Goal: Entertainment & Leisure: Consume media (video, audio)

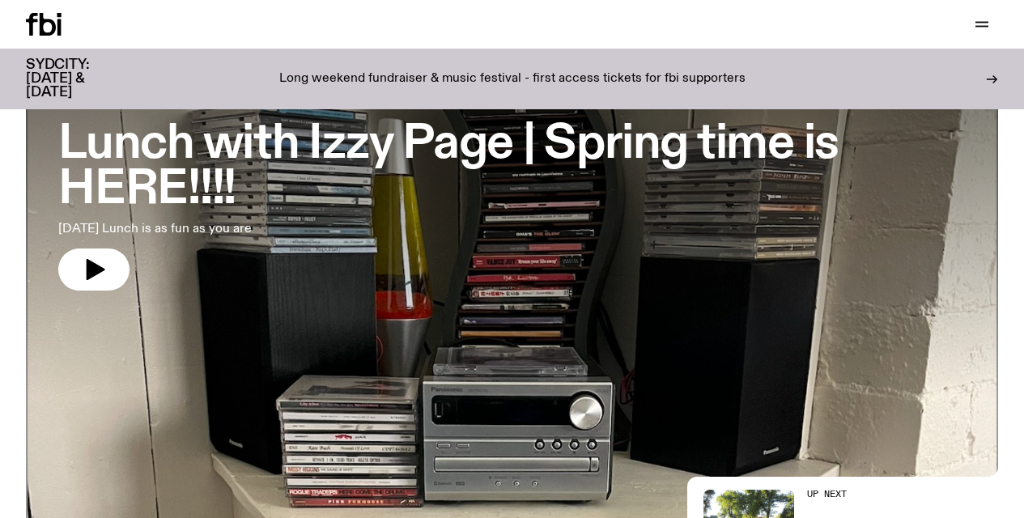
scroll to position [106, 0]
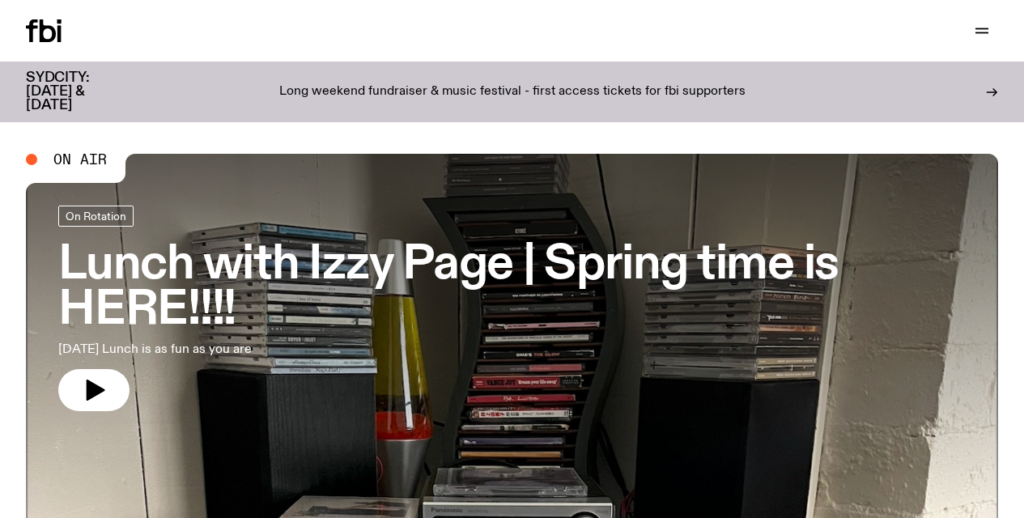
click at [134, 6] on div "Schedule Explore Read Volunteer Newsletter Support Us" at bounding box center [512, 30] width 1024 height 61
click at [133, 17] on div "Schedule Explore Read Volunteer Newsletter Support Us" at bounding box center [512, 30] width 1024 height 61
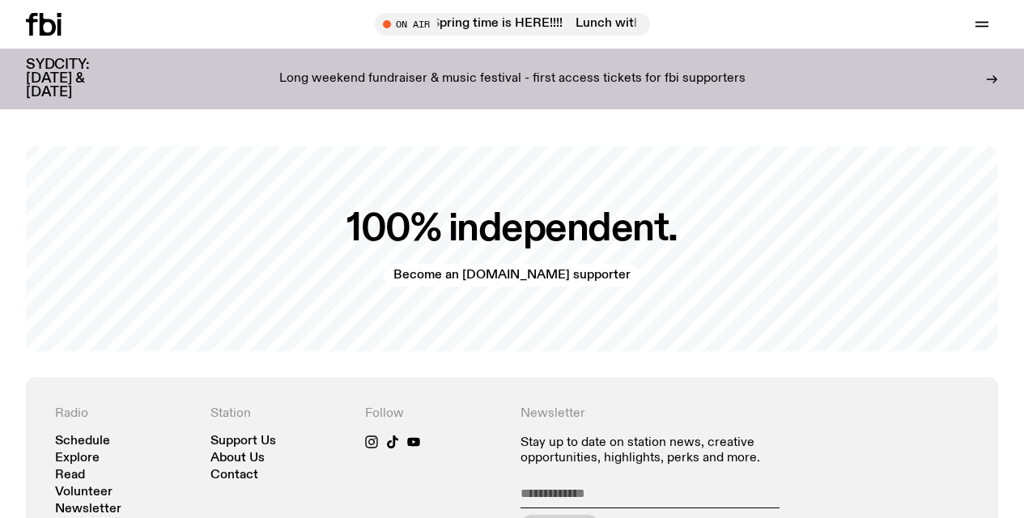
scroll to position [3062, 0]
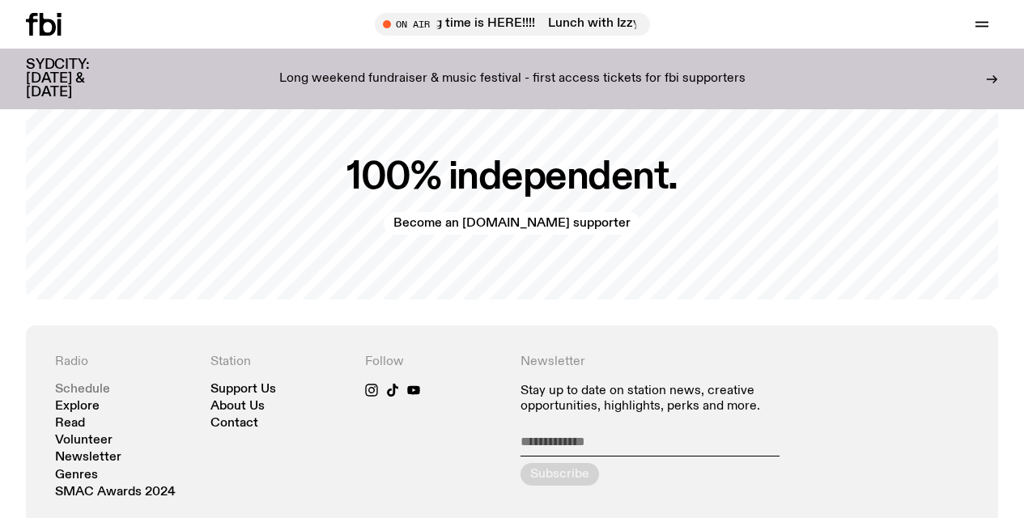
click at [83, 384] on link "Schedule" at bounding box center [82, 390] width 55 height 12
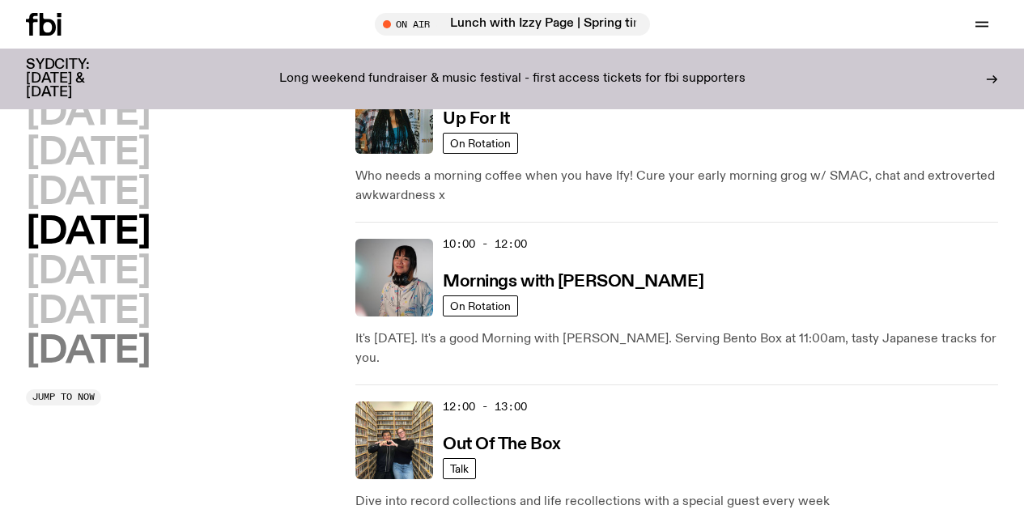
scroll to position [234, 0]
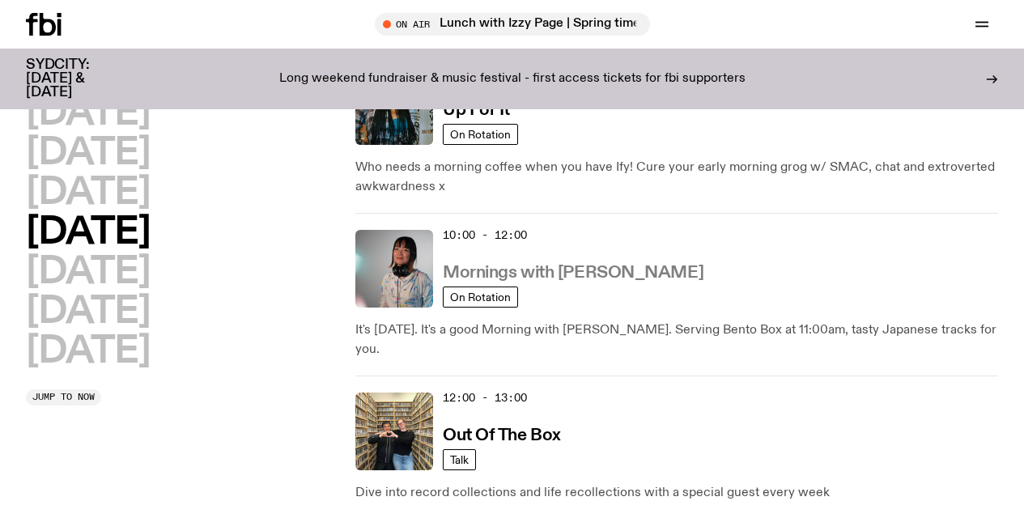
click at [560, 275] on h3 "Mornings with [PERSON_NAME]" at bounding box center [573, 273] width 261 height 17
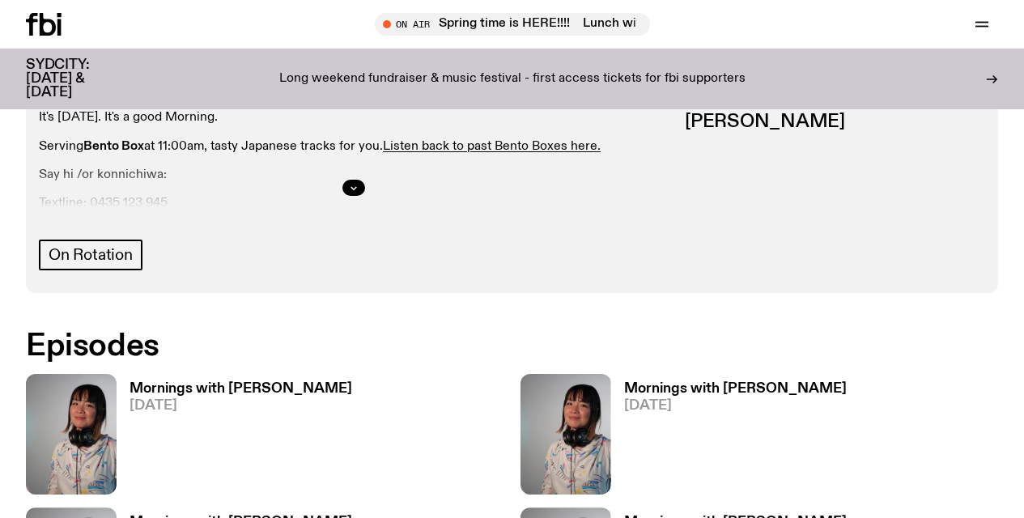
scroll to position [801, 0]
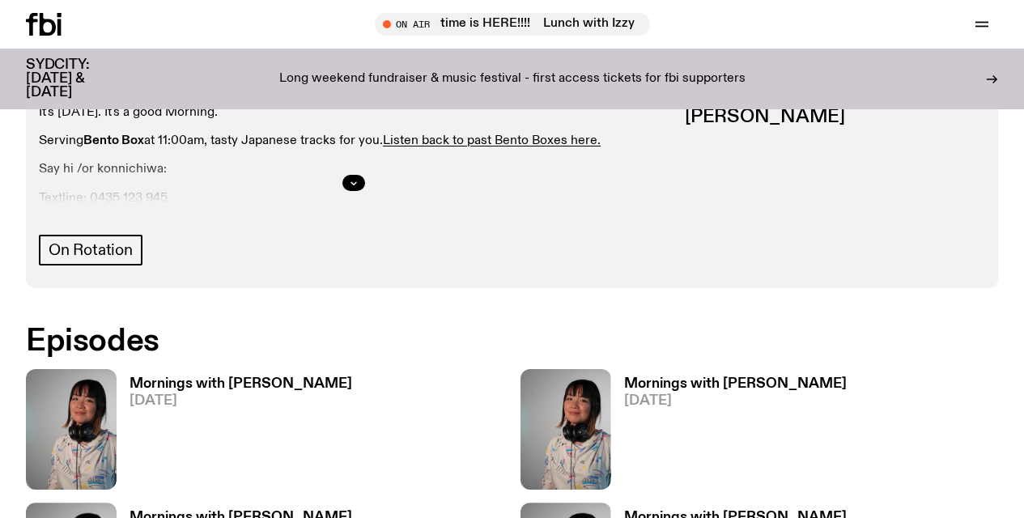
click at [180, 377] on h3 "Mornings with [PERSON_NAME]" at bounding box center [240, 384] width 223 height 14
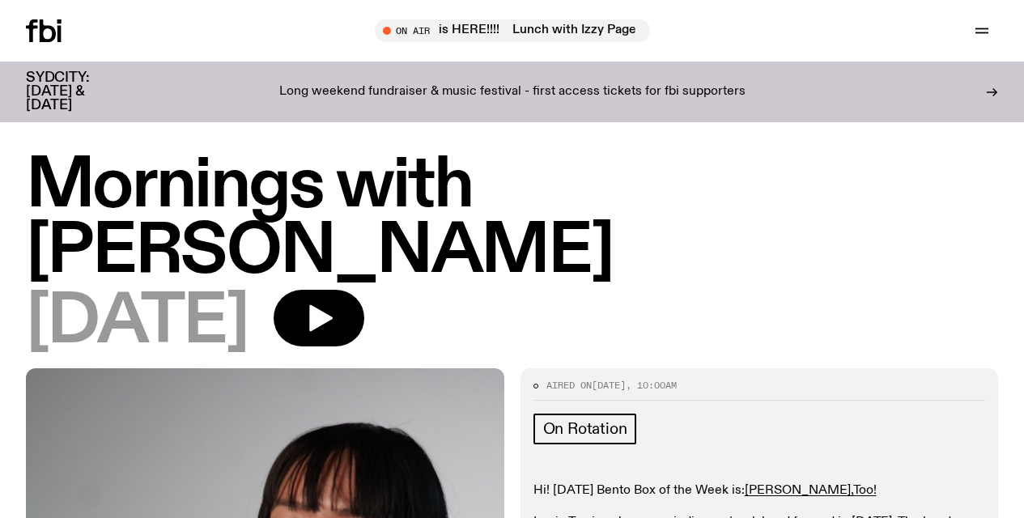
click at [876, 413] on div "On Rotation" at bounding box center [759, 431] width 452 height 36
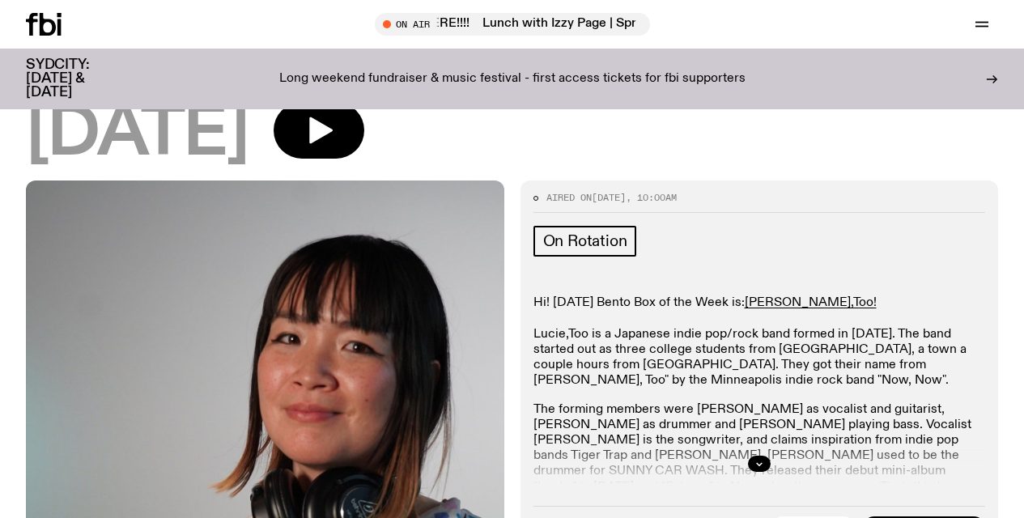
scroll to position [176, 0]
click at [761, 462] on icon "button" at bounding box center [759, 463] width 6 height 2
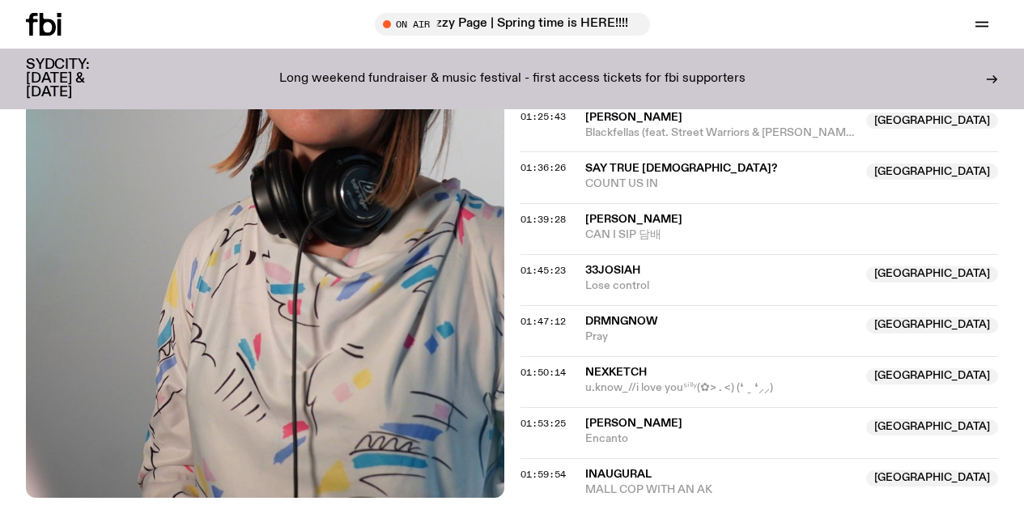
scroll to position [1809, 0]
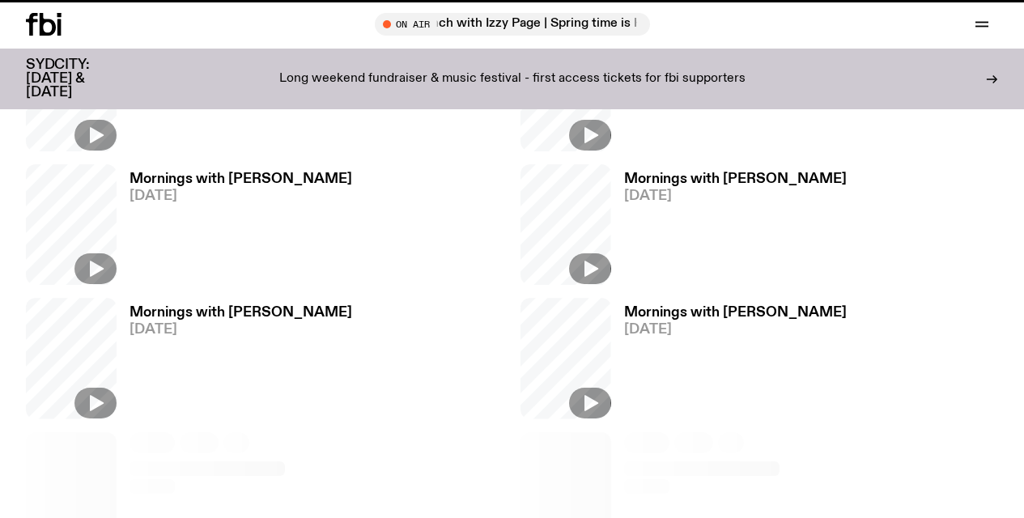
scroll to position [801, 0]
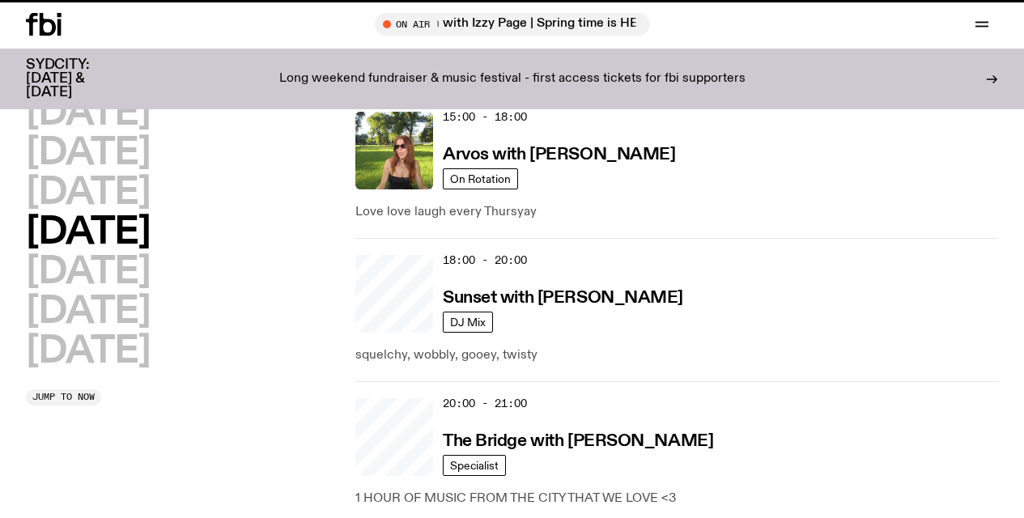
scroll to position [234, 0]
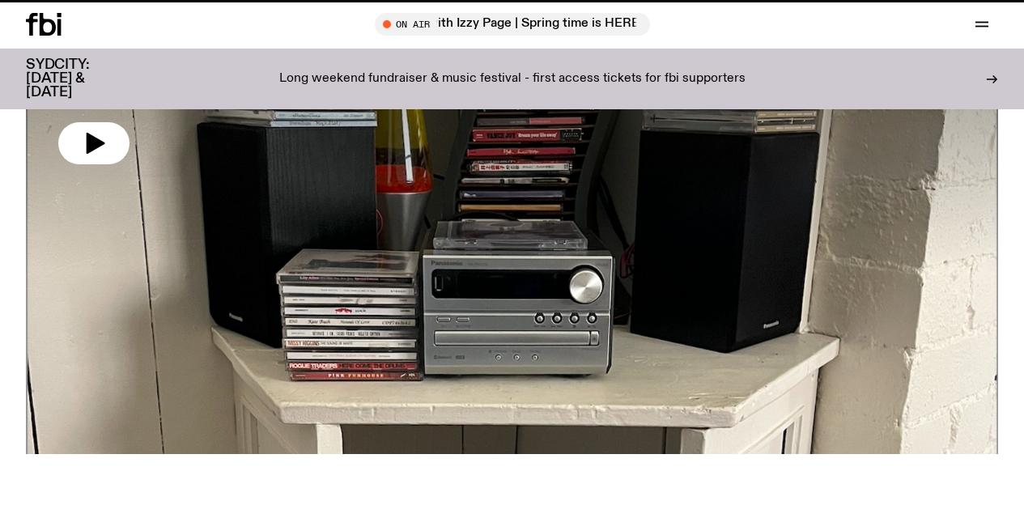
scroll to position [3062, 0]
